Goal: Navigation & Orientation: Find specific page/section

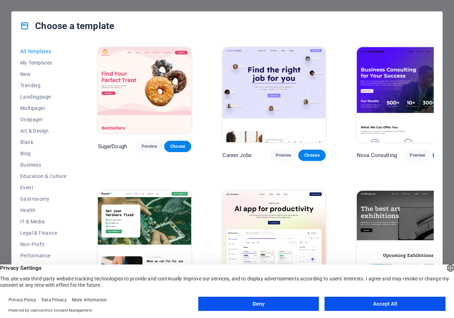
click at [391, 305] on button "Accept All" at bounding box center [385, 304] width 121 height 14
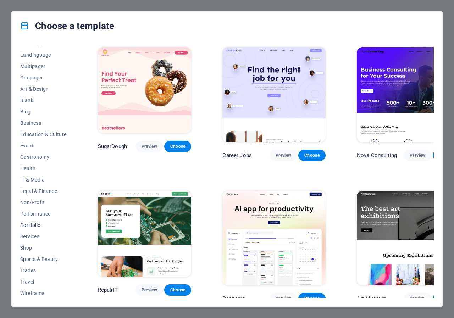
scroll to position [43, 0]
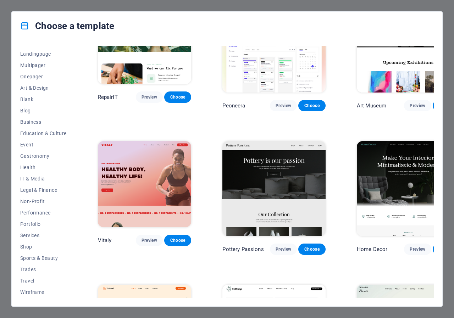
scroll to position [248, 0]
